Goal: Task Accomplishment & Management: Use online tool/utility

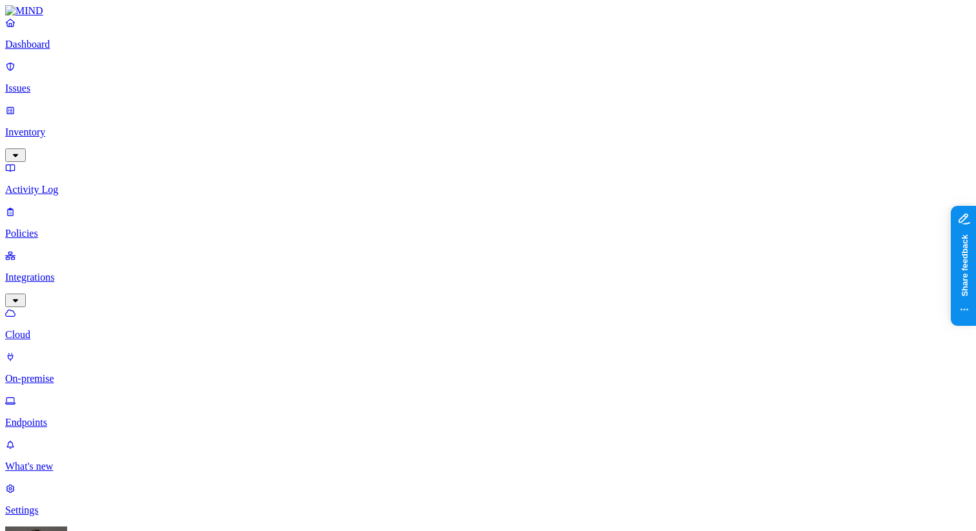
click at [100, 112] on link "Inventory" at bounding box center [488, 133] width 966 height 56
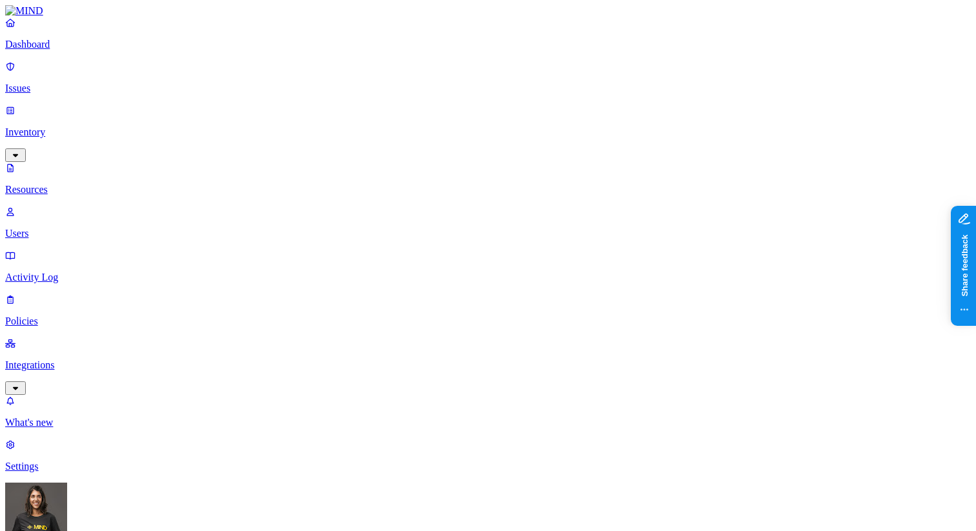
click at [95, 206] on link "Users" at bounding box center [488, 223] width 966 height 34
click at [85, 272] on p "Activity Log" at bounding box center [488, 278] width 966 height 12
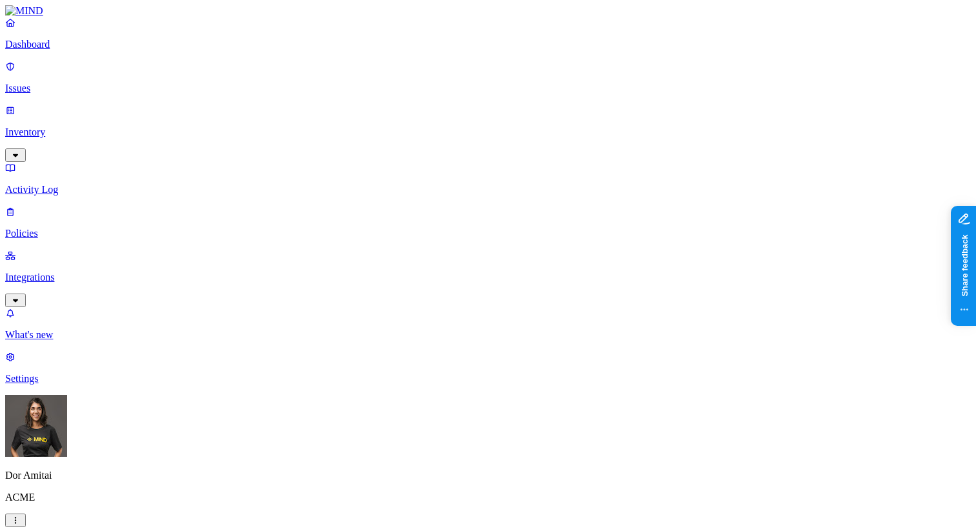
click at [79, 127] on p "Inventory" at bounding box center [488, 133] width 966 height 12
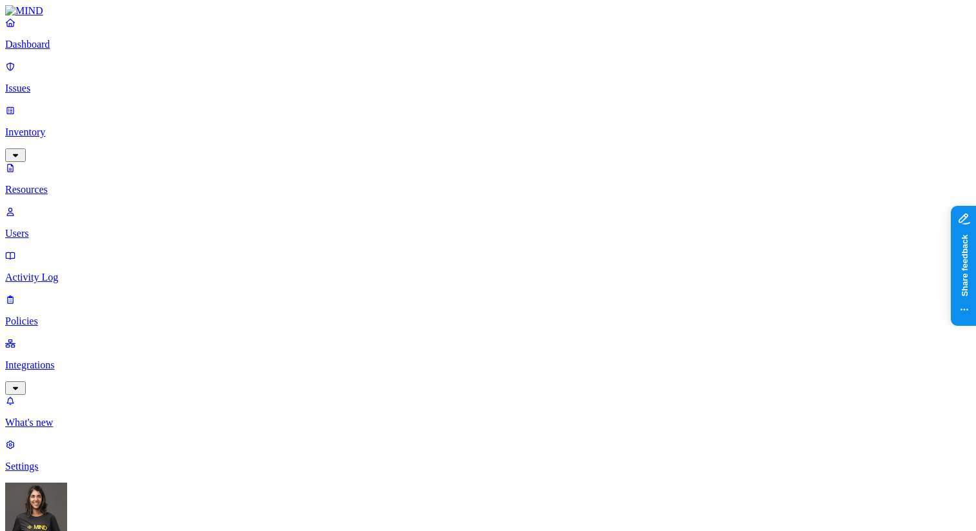
click at [68, 83] on p "Issues" at bounding box center [488, 89] width 966 height 12
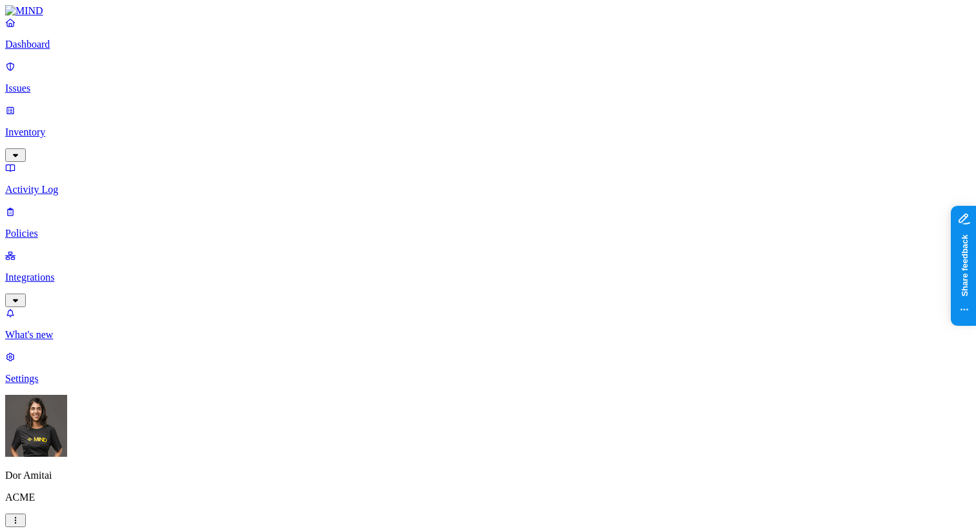
type button "on"
click at [75, 127] on p "Inventory" at bounding box center [488, 133] width 966 height 12
